Goal: Task Accomplishment & Management: Use online tool/utility

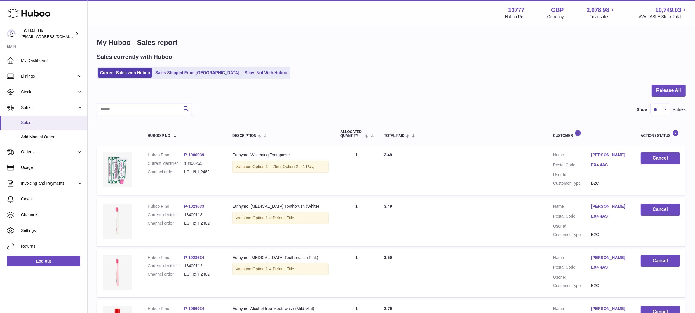
click at [37, 119] on link "Sales" at bounding box center [43, 123] width 87 height 14
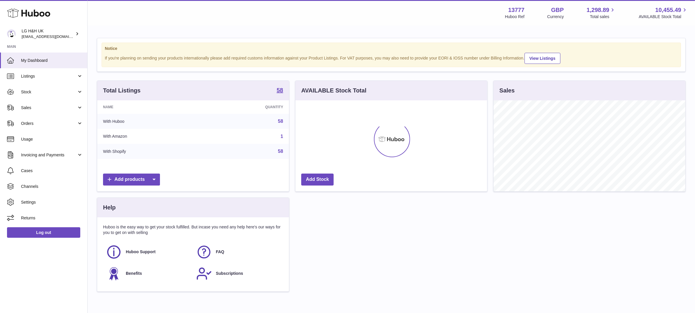
scroll to position [91, 192]
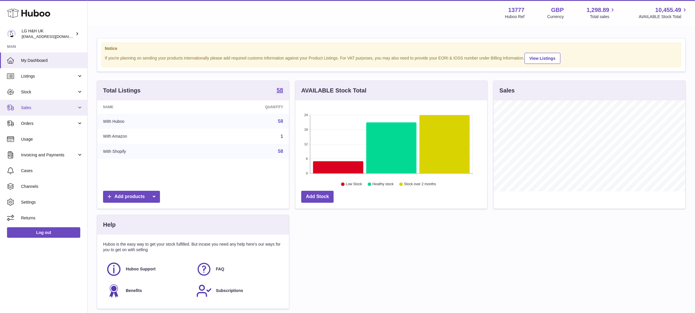
click at [51, 110] on span "Sales" at bounding box center [49, 108] width 56 height 6
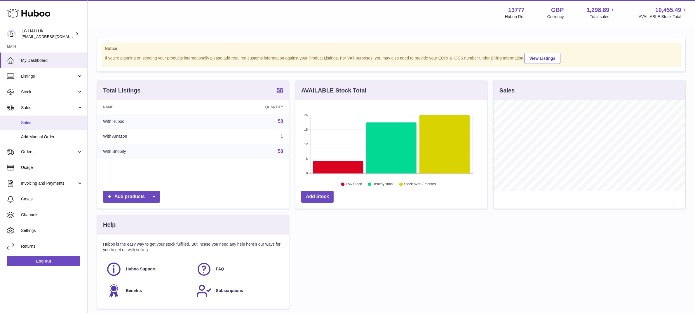
click at [35, 123] on span "Sales" at bounding box center [52, 123] width 62 height 6
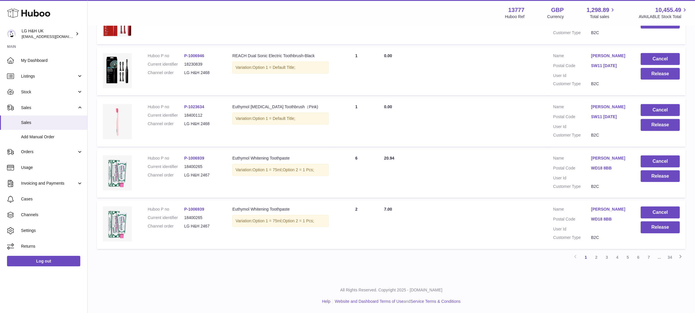
scroll to position [418, 0]
click at [613, 257] on link "4" at bounding box center [617, 257] width 11 height 11
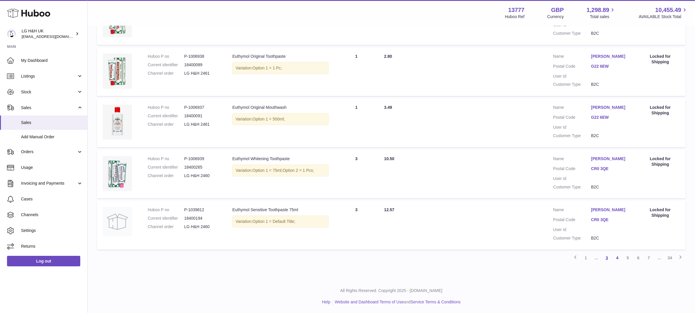
click at [608, 257] on link "3" at bounding box center [606, 258] width 11 height 11
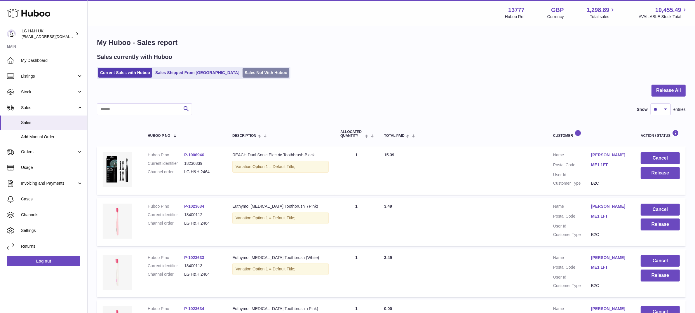
click at [252, 74] on link "Sales Not With Huboo" at bounding box center [265, 73] width 47 height 10
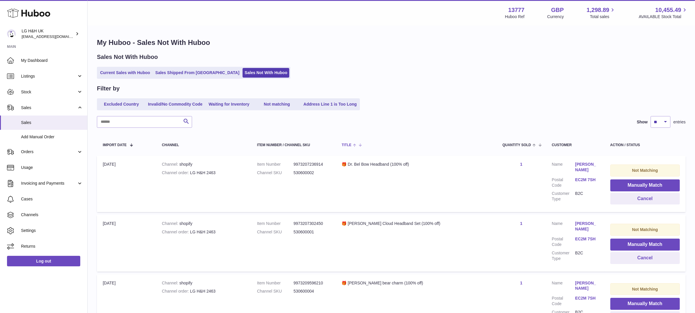
scroll to position [66, 0]
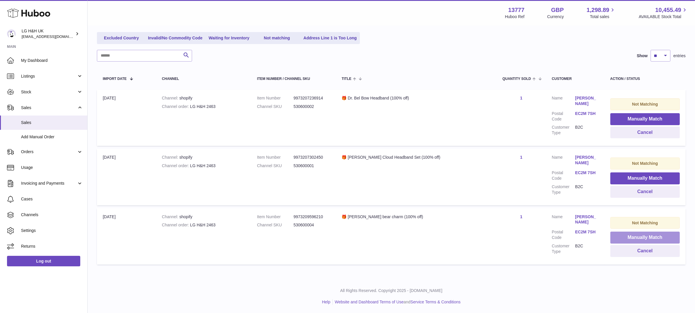
click at [650, 235] on button "Manually Match" at bounding box center [644, 238] width 69 height 12
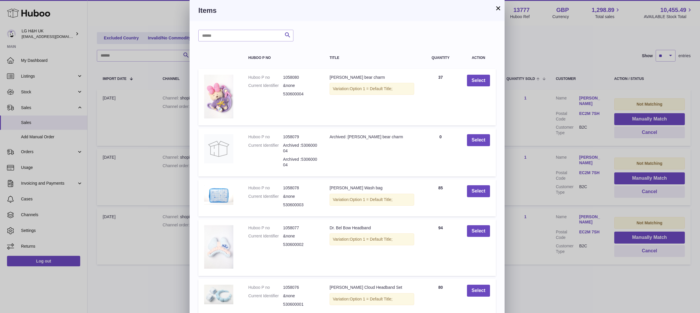
click at [500, 11] on button "×" at bounding box center [498, 8] width 7 height 7
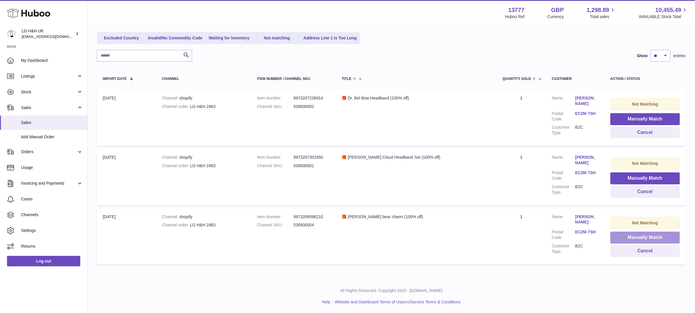
click at [639, 240] on button "Manually Match" at bounding box center [644, 238] width 69 height 12
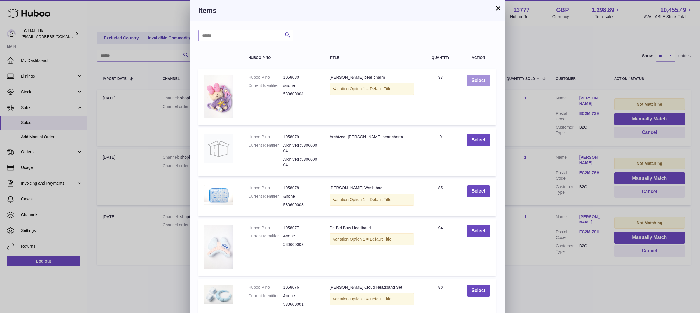
click at [482, 82] on button "Select" at bounding box center [478, 81] width 23 height 12
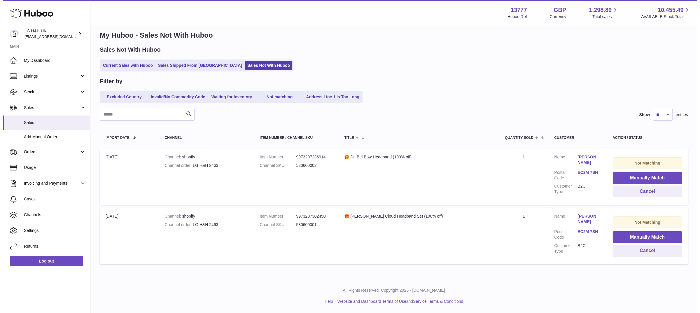
scroll to position [7, 0]
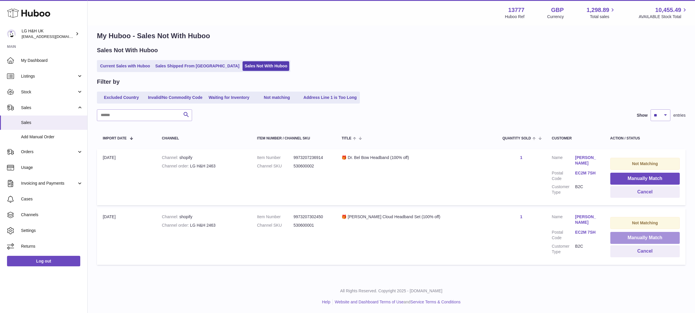
click at [616, 236] on button "Manually Match" at bounding box center [644, 238] width 69 height 12
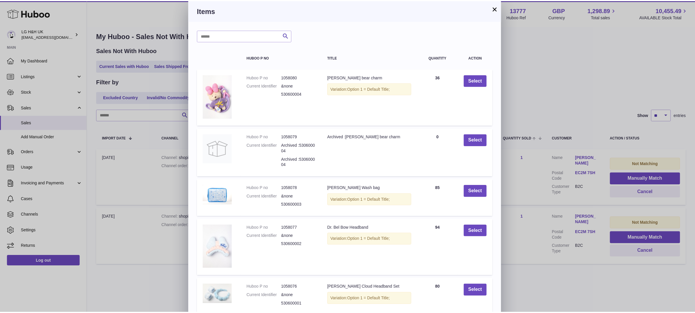
scroll to position [29, 0]
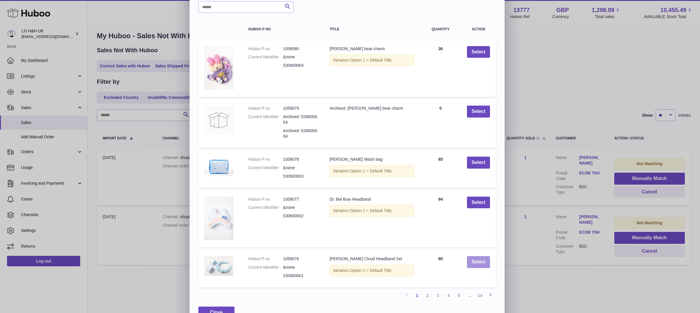
click at [474, 256] on button "Select" at bounding box center [478, 262] width 23 height 12
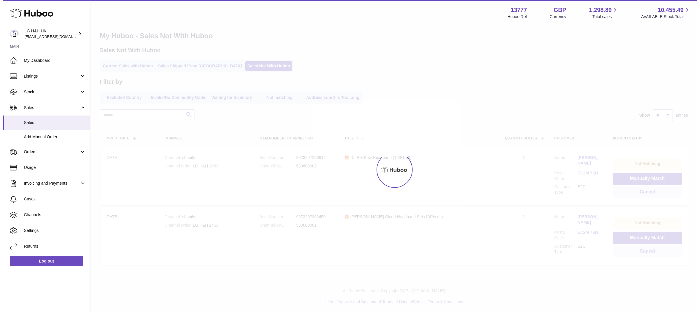
scroll to position [0, 0]
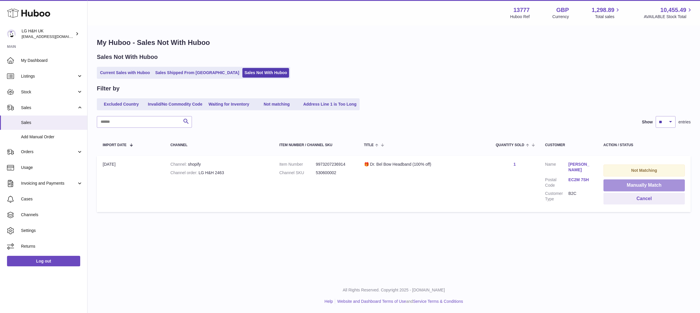
click at [625, 183] on button "Manually Match" at bounding box center [644, 185] width 81 height 12
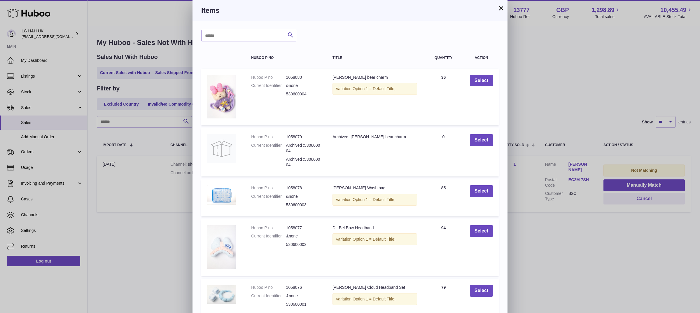
scroll to position [29, 0]
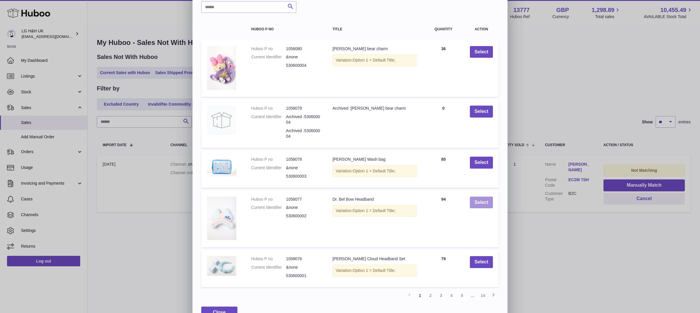
click at [474, 199] on button "Select" at bounding box center [481, 203] width 23 height 12
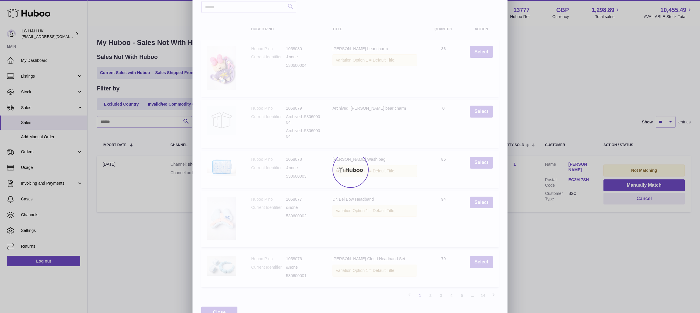
scroll to position [0, 0]
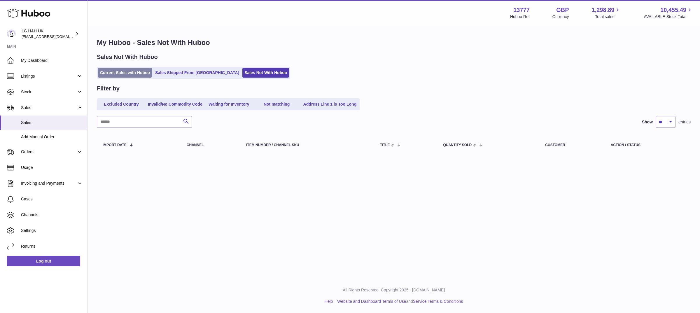
click at [139, 71] on link "Current Sales with Huboo" at bounding box center [125, 73] width 54 height 10
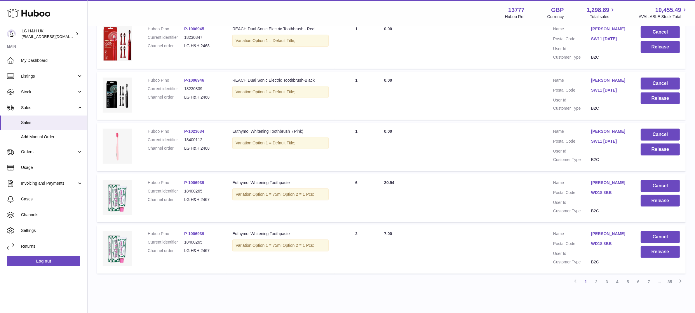
scroll to position [418, 0]
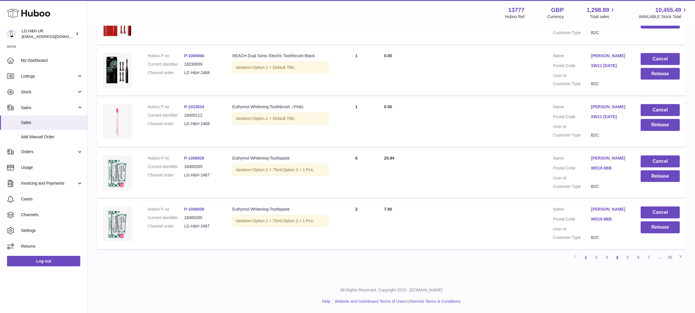
click at [620, 257] on link "4" at bounding box center [617, 257] width 11 height 11
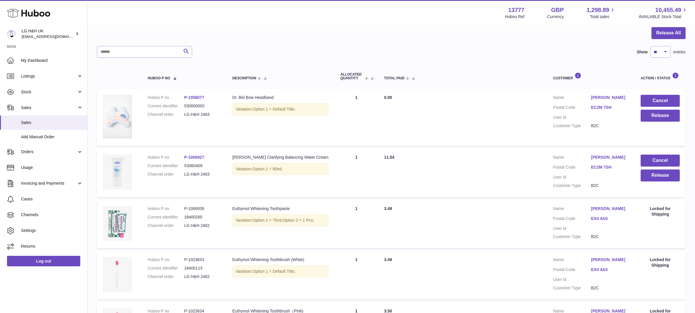
scroll to position [26, 0]
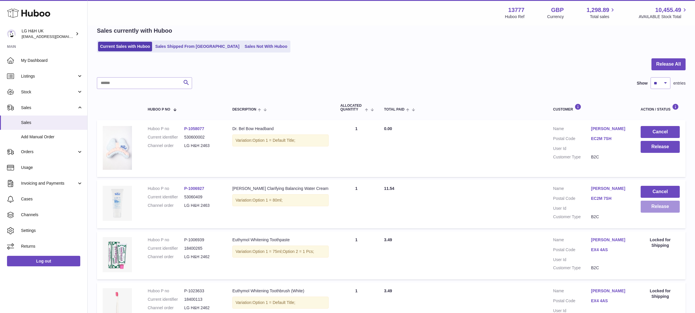
click at [664, 201] on button "Release" at bounding box center [659, 207] width 39 height 12
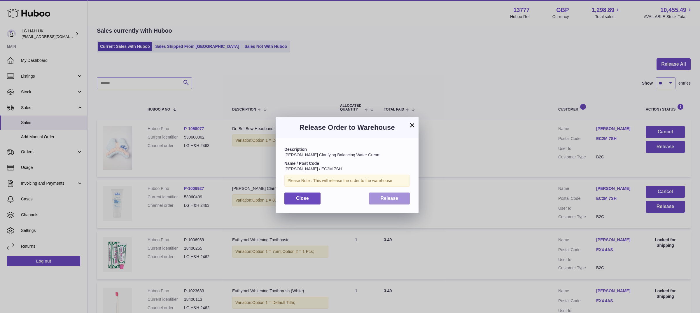
click at [388, 200] on span "Release" at bounding box center [390, 198] width 18 height 5
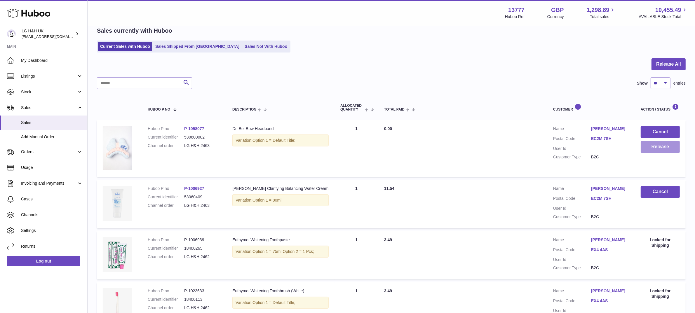
click at [669, 146] on button "Release" at bounding box center [659, 147] width 39 height 12
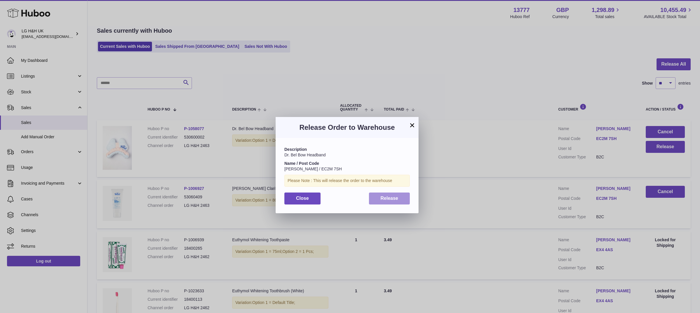
click at [390, 196] on span "Release" at bounding box center [390, 198] width 18 height 5
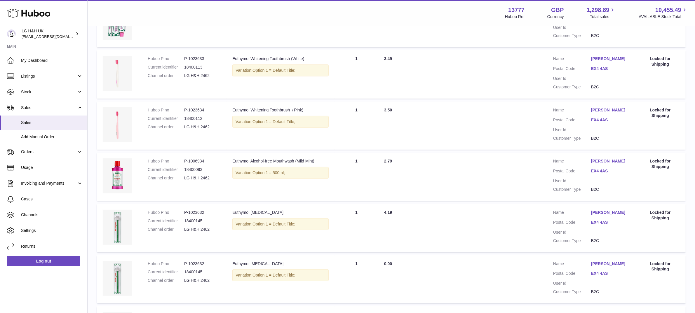
scroll to position [406, 0]
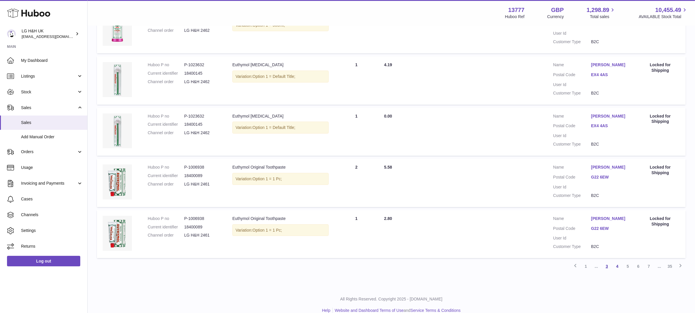
click at [608, 261] on link "3" at bounding box center [606, 266] width 11 height 11
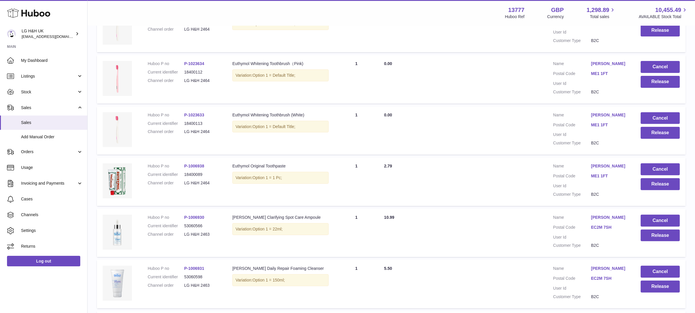
scroll to position [415, 0]
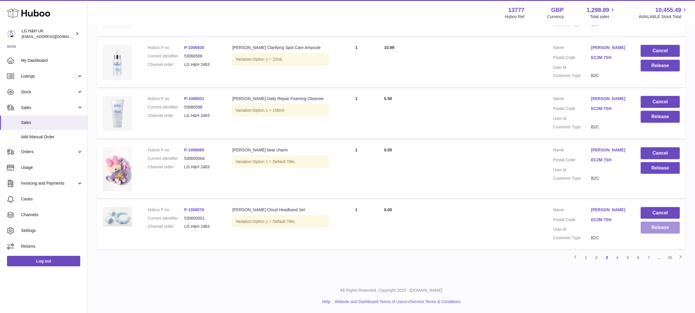
click at [655, 231] on button "Release" at bounding box center [659, 228] width 39 height 12
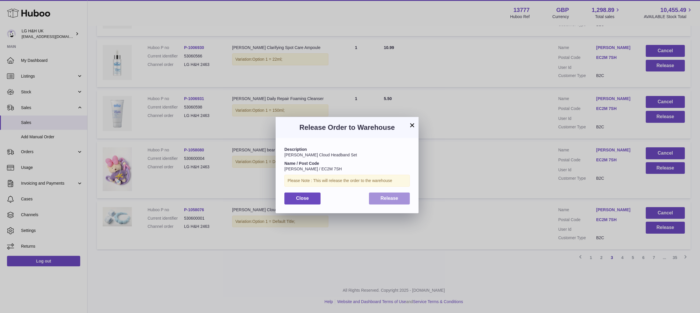
click at [396, 202] on button "Release" at bounding box center [389, 199] width 41 height 12
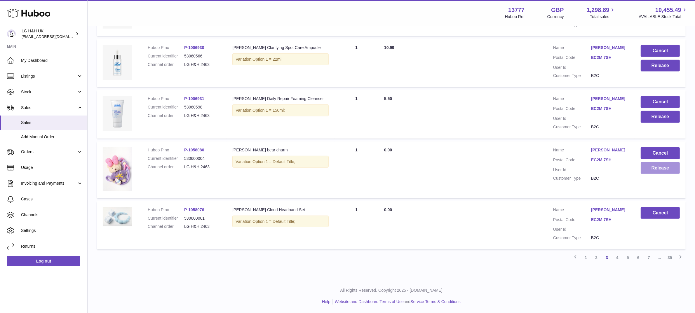
click at [647, 168] on button "Release" at bounding box center [659, 168] width 39 height 12
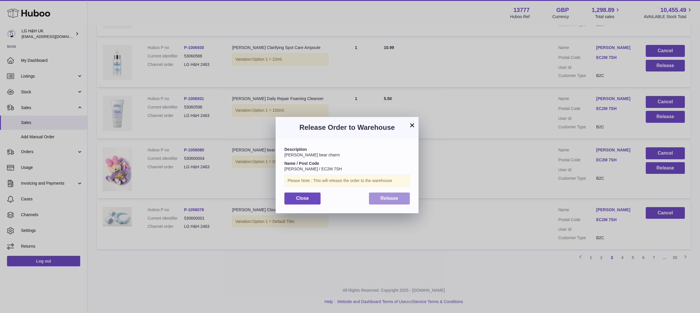
click at [390, 198] on span "Release" at bounding box center [390, 198] width 18 height 5
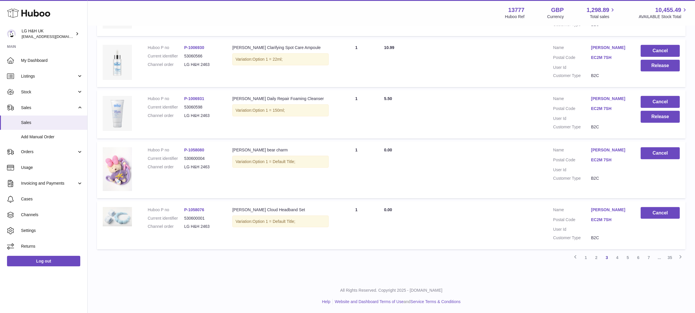
click at [644, 123] on td "Cancel Release" at bounding box center [660, 114] width 51 height 48
click at [646, 118] on button "Release" at bounding box center [659, 117] width 39 height 12
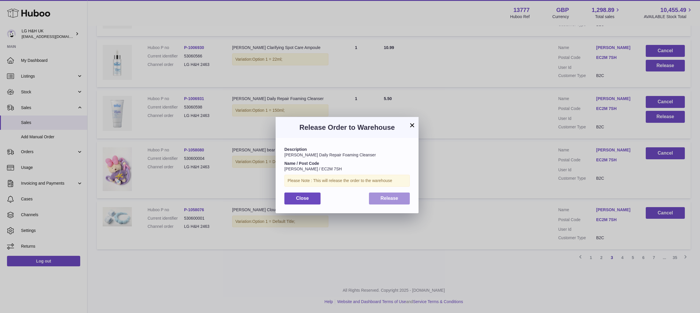
click at [371, 200] on button "Release" at bounding box center [389, 199] width 41 height 12
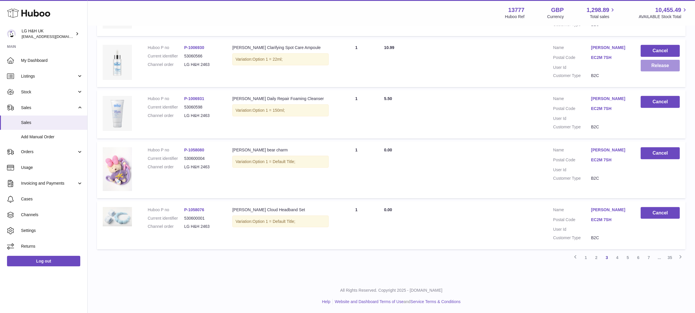
click at [661, 66] on button "Release" at bounding box center [659, 66] width 39 height 12
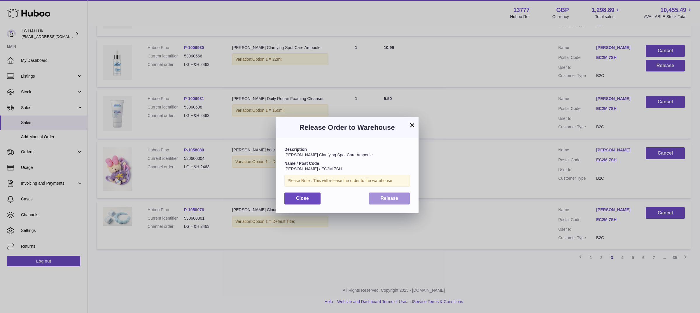
click at [370, 196] on button "Release" at bounding box center [389, 199] width 41 height 12
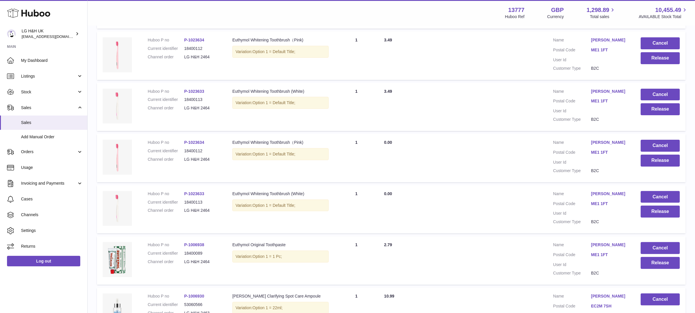
scroll to position [233, 0]
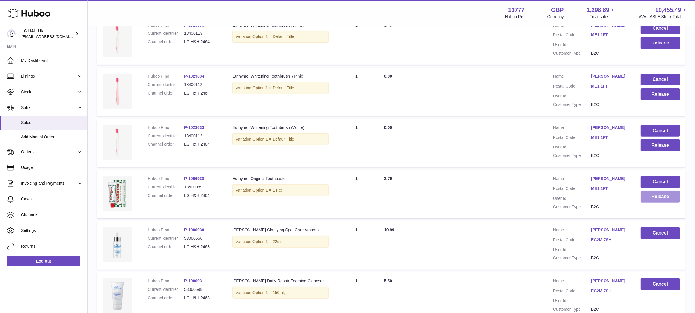
click at [662, 195] on button "Release" at bounding box center [659, 197] width 39 height 12
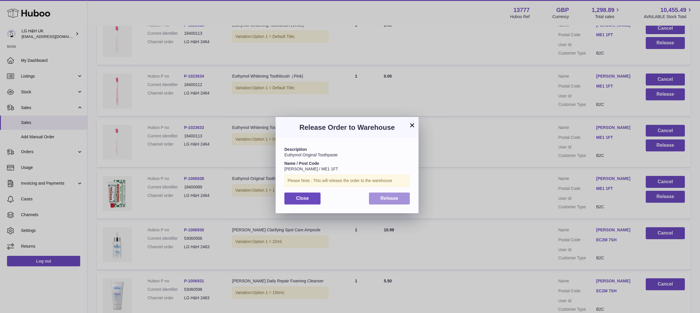
click at [390, 200] on span "Release" at bounding box center [390, 198] width 18 height 5
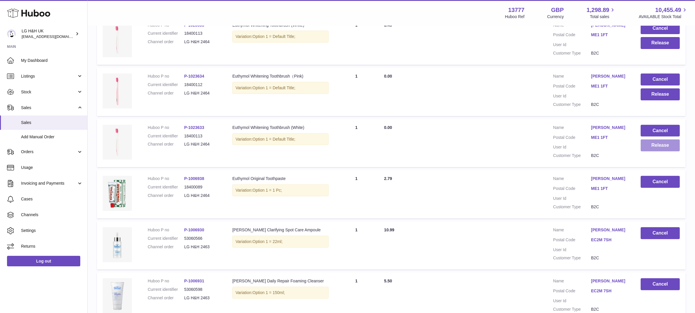
click at [665, 144] on button "Release" at bounding box center [659, 145] width 39 height 12
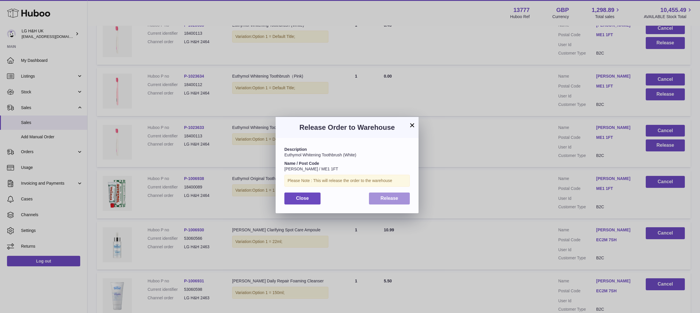
click at [386, 199] on span "Release" at bounding box center [390, 198] width 18 height 5
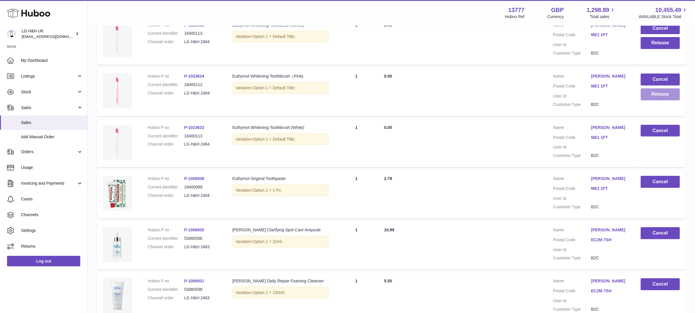
click at [651, 93] on button "Release" at bounding box center [659, 94] width 39 height 12
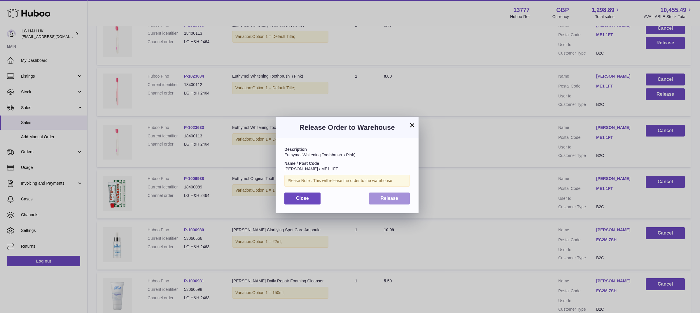
click at [387, 196] on span "Release" at bounding box center [390, 198] width 18 height 5
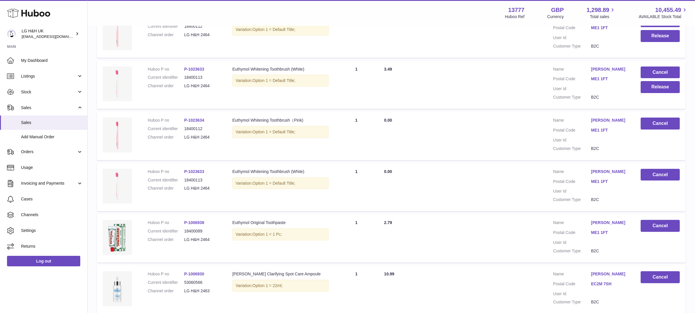
scroll to position [123, 0]
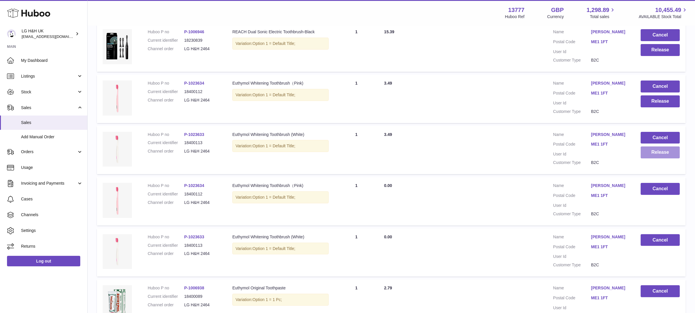
click at [652, 155] on button "Release" at bounding box center [659, 152] width 39 height 12
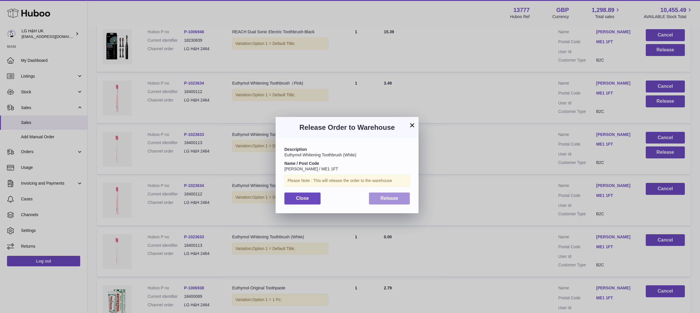
click at [387, 193] on button "Release" at bounding box center [389, 199] width 41 height 12
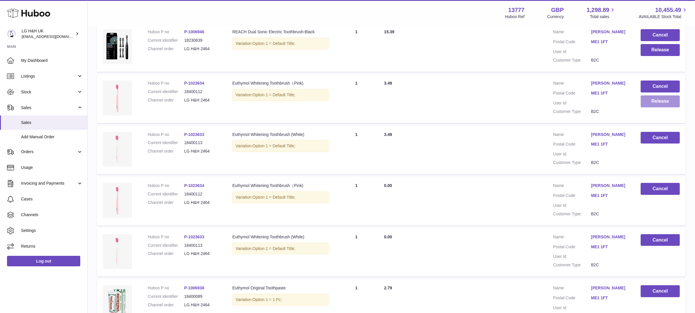
click at [656, 101] on button "Release" at bounding box center [659, 101] width 39 height 12
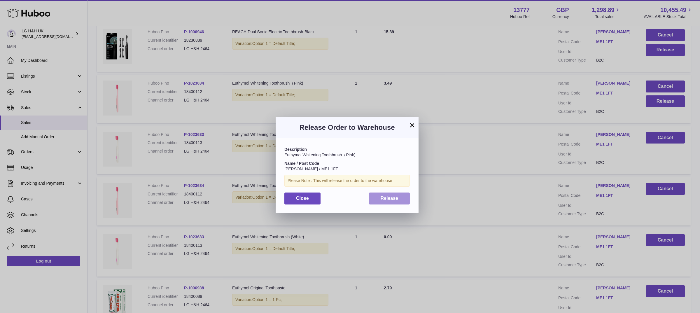
click at [388, 196] on span "Release" at bounding box center [390, 198] width 18 height 5
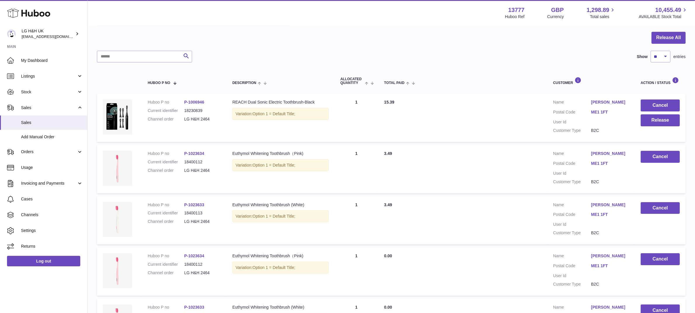
scroll to position [50, 0]
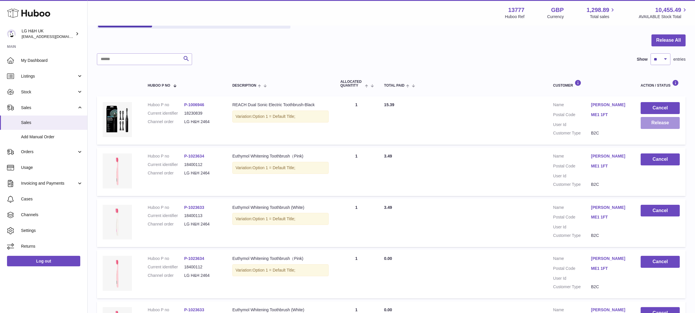
click at [662, 124] on button "Release" at bounding box center [659, 123] width 39 height 12
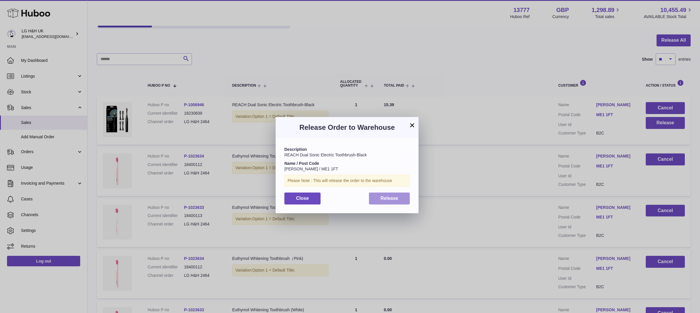
click at [396, 199] on span "Release" at bounding box center [390, 198] width 18 height 5
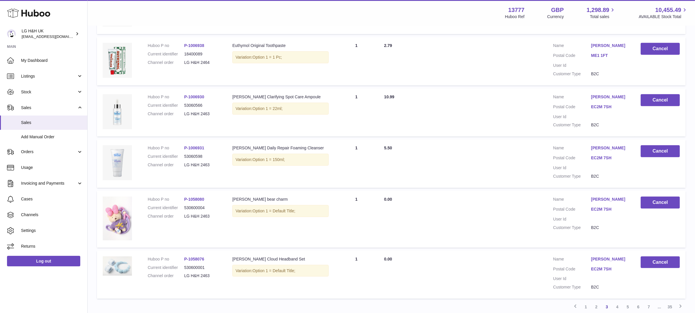
scroll to position [415, 0]
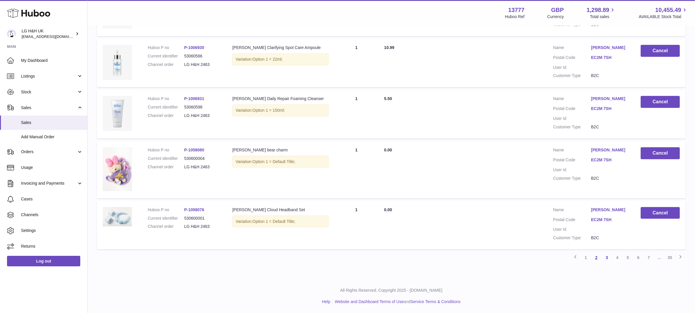
click at [591, 254] on link "2" at bounding box center [596, 257] width 11 height 11
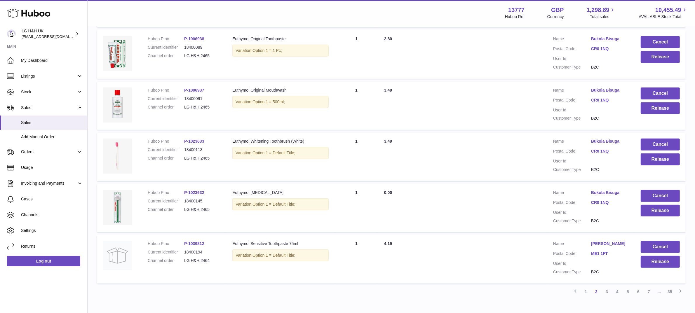
scroll to position [418, 0]
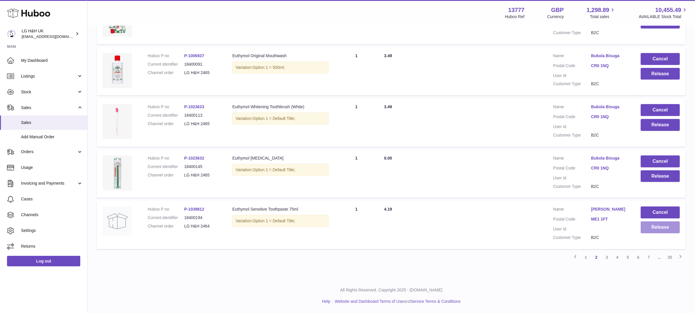
click at [656, 230] on button "Release" at bounding box center [659, 227] width 39 height 12
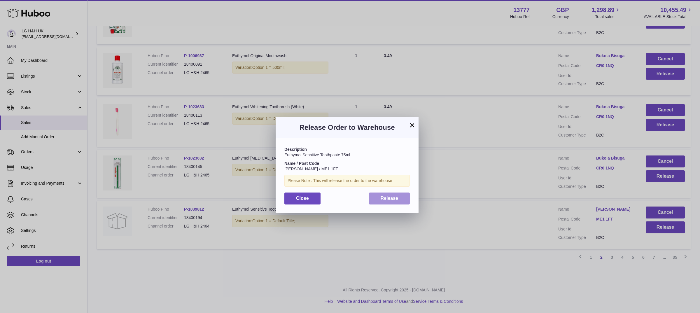
click at [396, 198] on span "Release" at bounding box center [390, 198] width 18 height 5
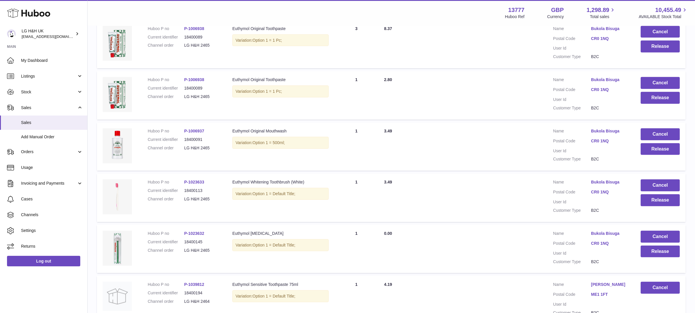
scroll to position [345, 0]
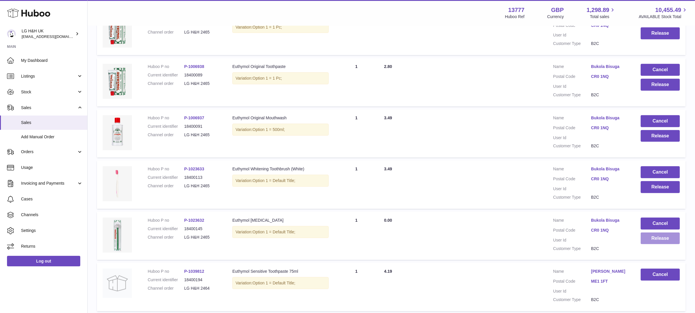
click at [650, 244] on button "Release" at bounding box center [659, 239] width 39 height 12
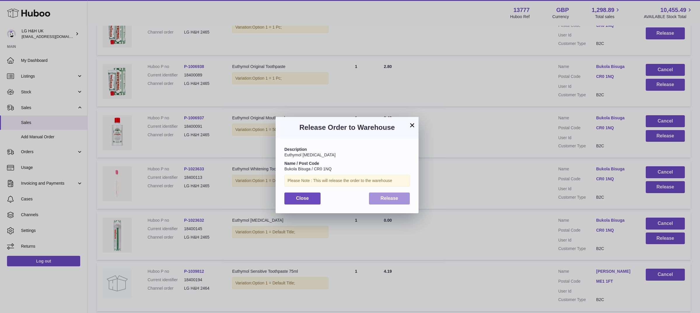
click at [398, 203] on button "Release" at bounding box center [389, 199] width 41 height 12
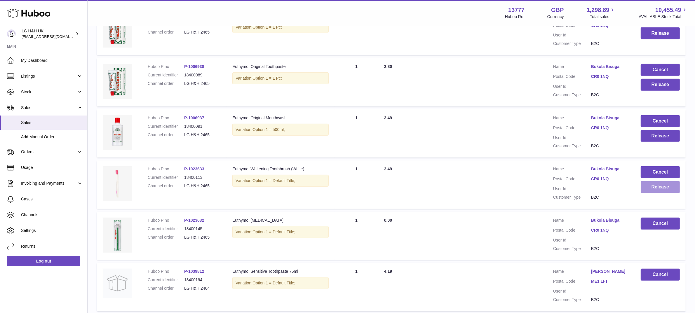
click at [652, 193] on button "Release" at bounding box center [659, 187] width 39 height 12
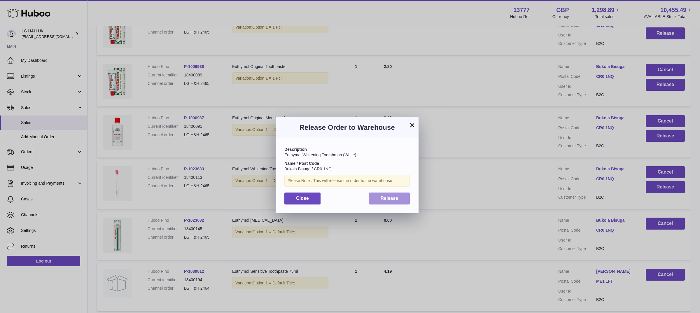
click at [390, 197] on span "Release" at bounding box center [390, 198] width 18 height 5
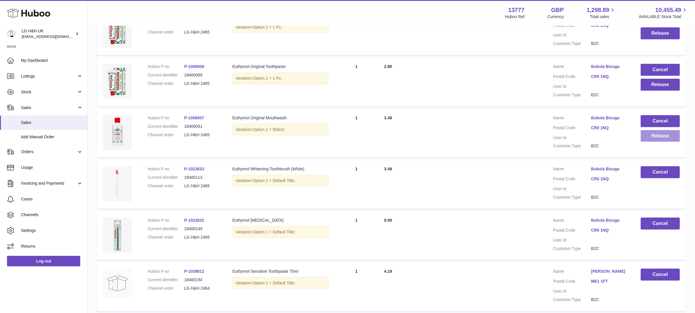
click at [648, 142] on button "Release" at bounding box center [659, 136] width 39 height 12
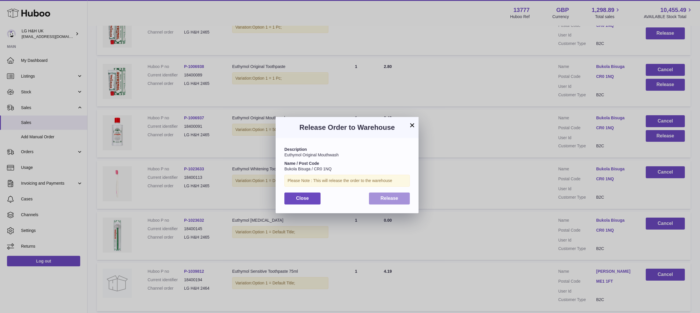
click at [399, 201] on button "Release" at bounding box center [389, 199] width 41 height 12
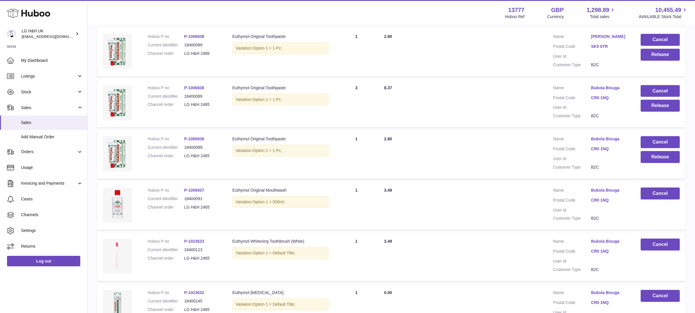
scroll to position [272, 0]
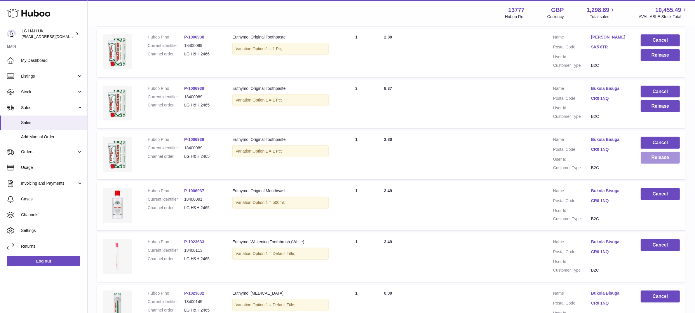
click at [646, 164] on button "Release" at bounding box center [659, 158] width 39 height 12
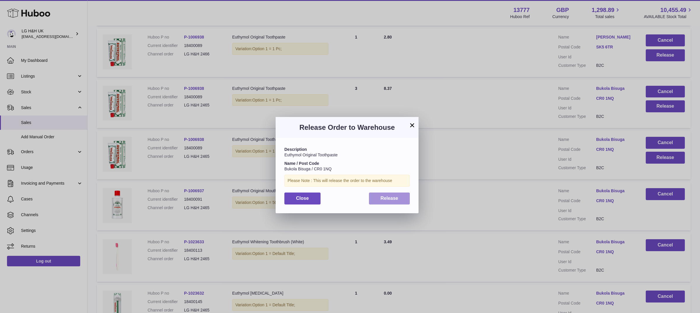
click at [397, 196] on span "Release" at bounding box center [390, 198] width 18 height 5
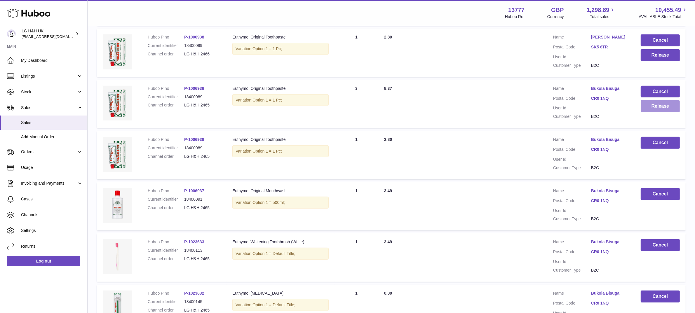
click at [644, 112] on button "Release" at bounding box center [659, 106] width 39 height 12
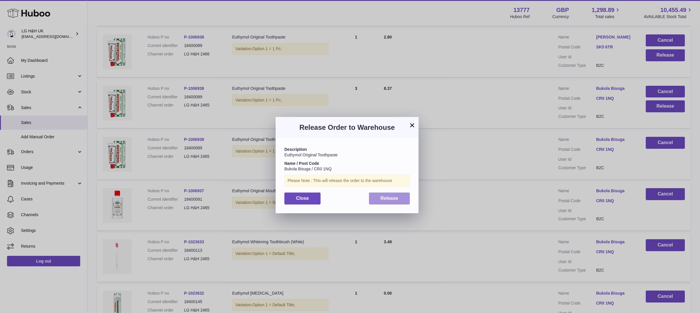
click at [397, 199] on span "Release" at bounding box center [390, 198] width 18 height 5
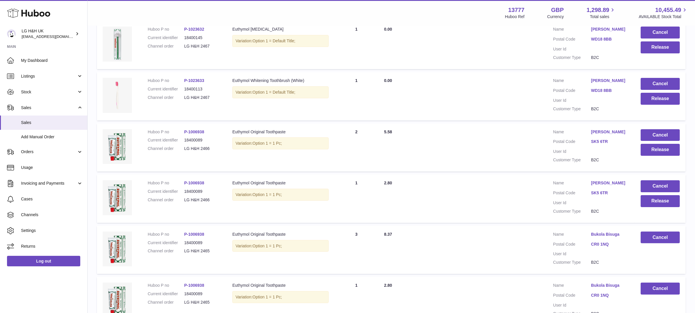
scroll to position [162, 0]
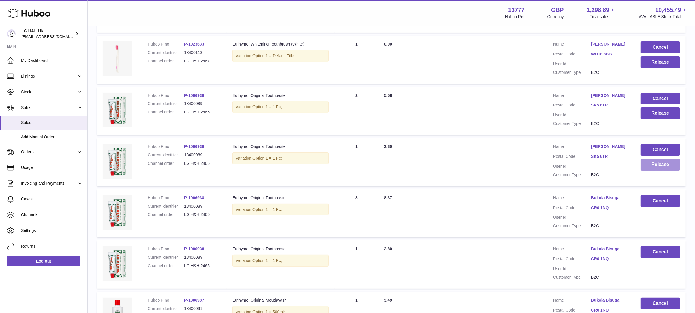
click at [670, 171] on button "Release" at bounding box center [659, 165] width 39 height 12
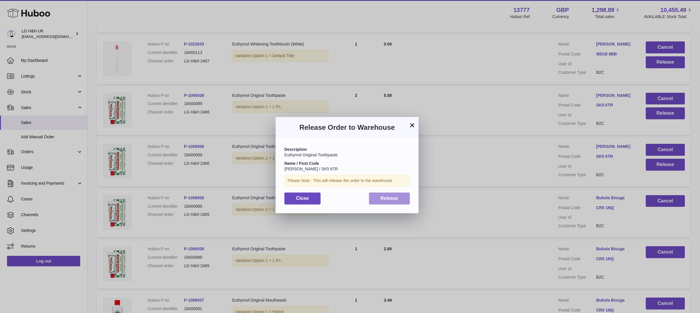
click at [404, 196] on button "Release" at bounding box center [389, 199] width 41 height 12
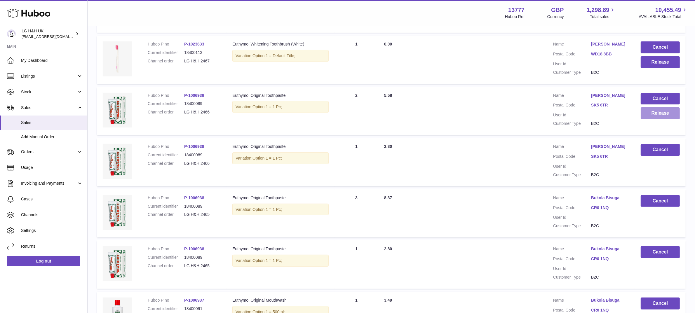
click at [661, 119] on button "Release" at bounding box center [659, 113] width 39 height 12
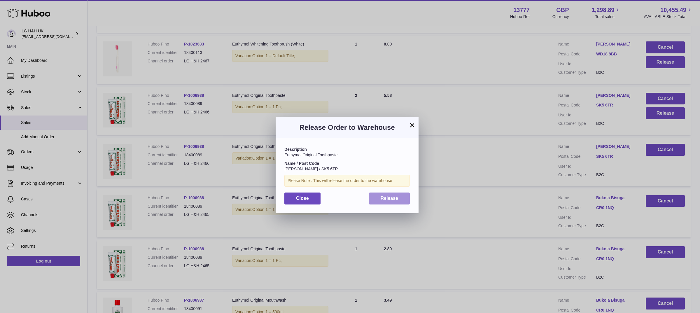
click at [398, 199] on button "Release" at bounding box center [389, 199] width 41 height 12
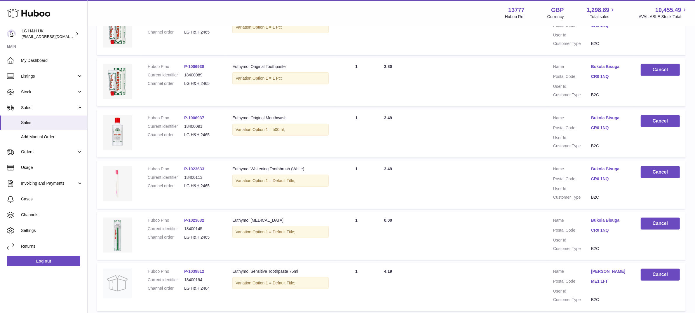
scroll to position [418, 0]
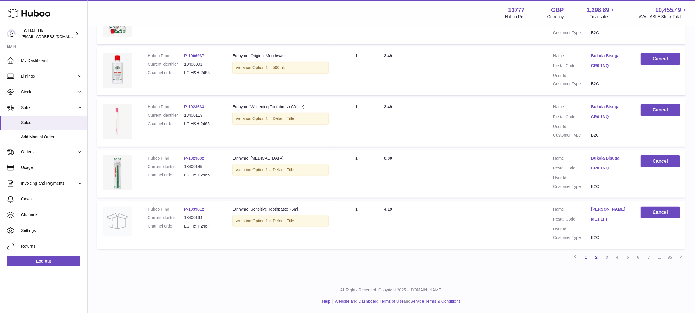
click at [584, 256] on link "1" at bounding box center [585, 257] width 11 height 11
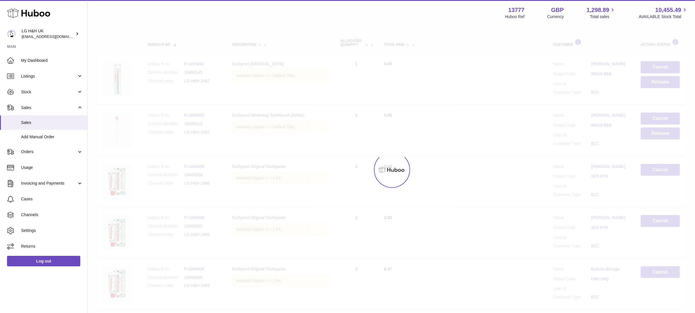
scroll to position [26, 0]
